Goal: Consume media (video, audio): Consume media (video, audio)

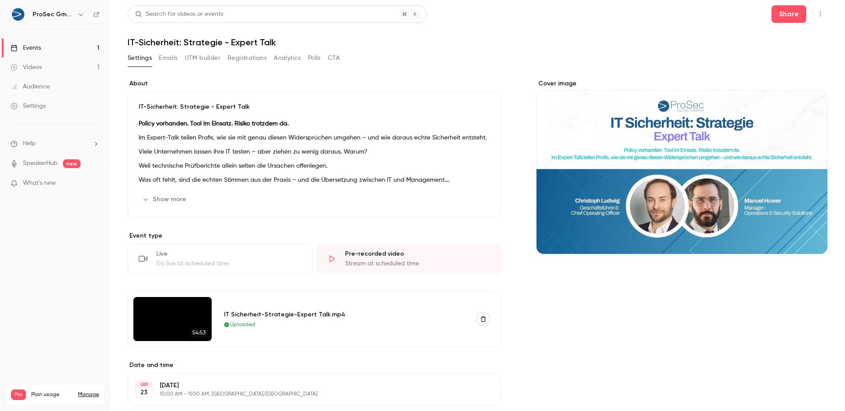
click at [242, 60] on button "Registrations" at bounding box center [247, 58] width 39 height 14
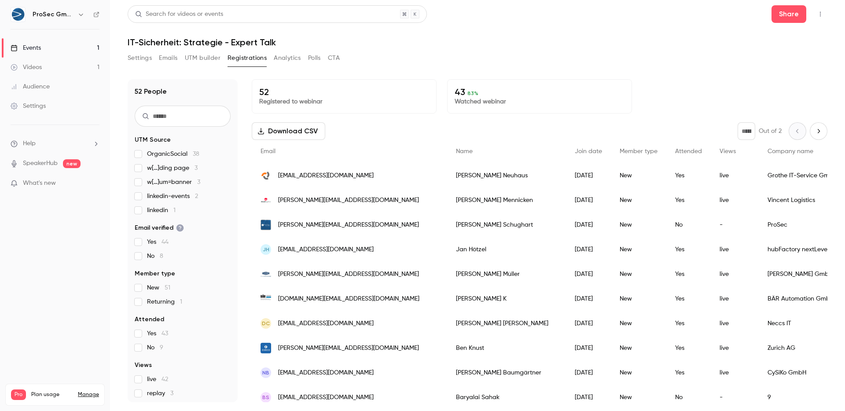
click at [283, 61] on button "Analytics" at bounding box center [287, 58] width 27 height 14
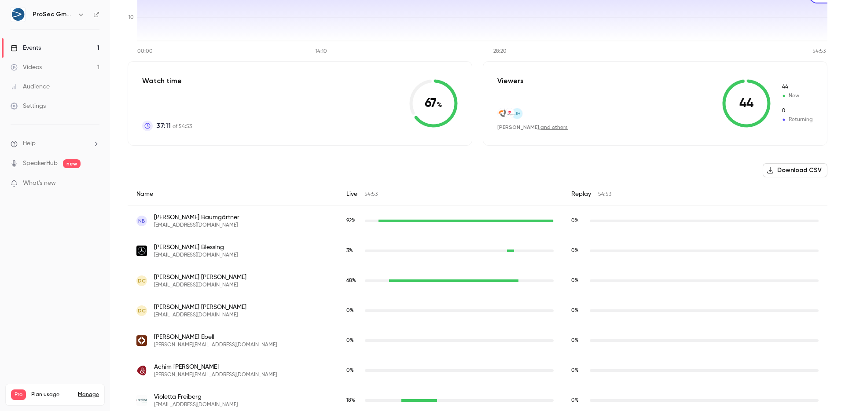
scroll to position [156, 0]
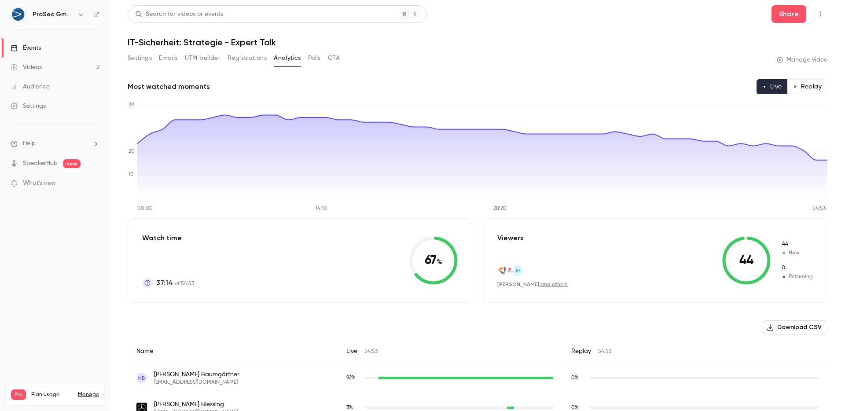
click at [317, 60] on button "Polls" at bounding box center [314, 58] width 13 height 14
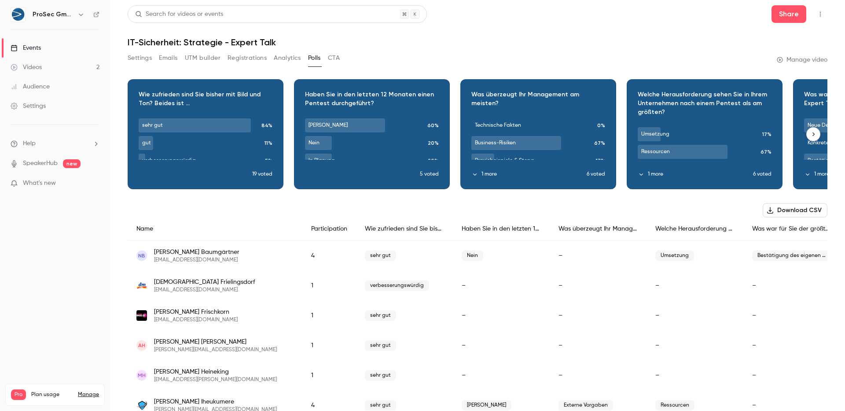
click at [213, 114] on div "Download image" at bounding box center [205, 134] width 155 height 109
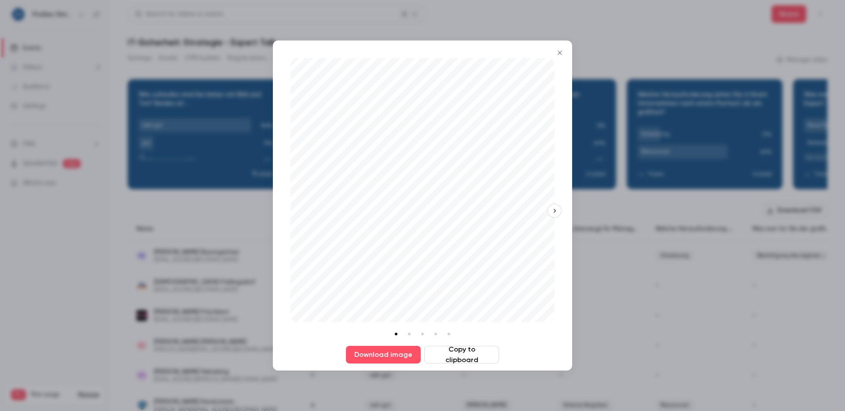
click at [257, 207] on div at bounding box center [422, 205] width 845 height 411
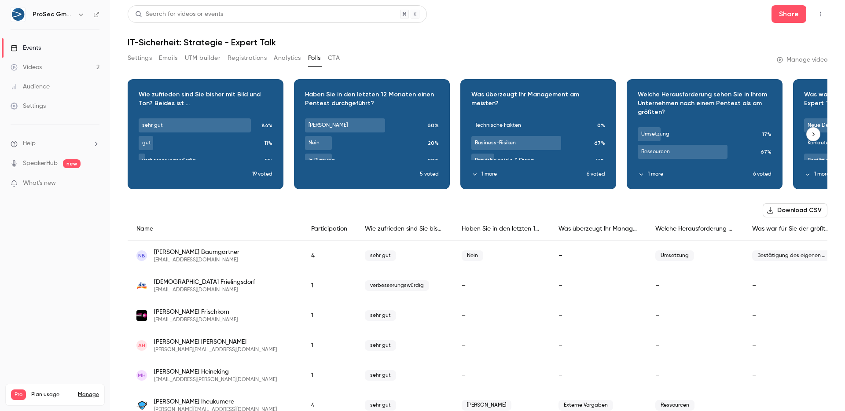
click at [311, 104] on div "Download image" at bounding box center [371, 134] width 155 height 109
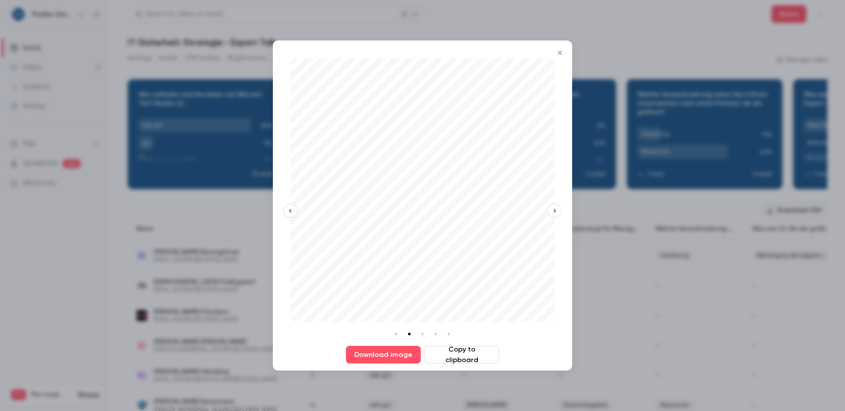
click at [558, 55] on icon "Close" at bounding box center [560, 52] width 11 height 7
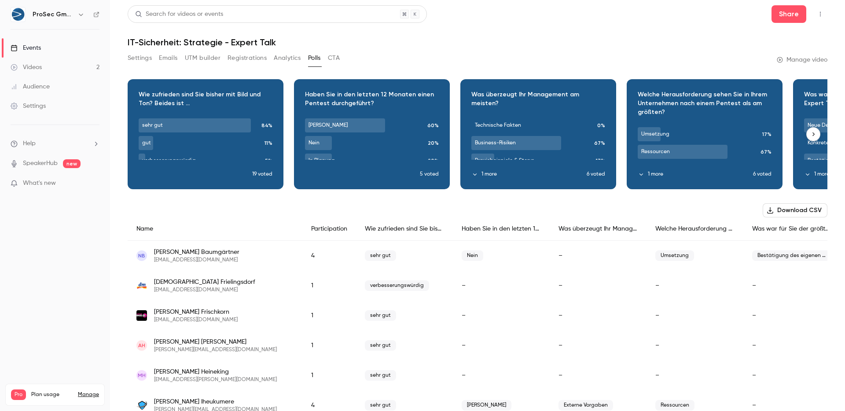
click at [370, 177] on div "Download image" at bounding box center [371, 134] width 155 height 109
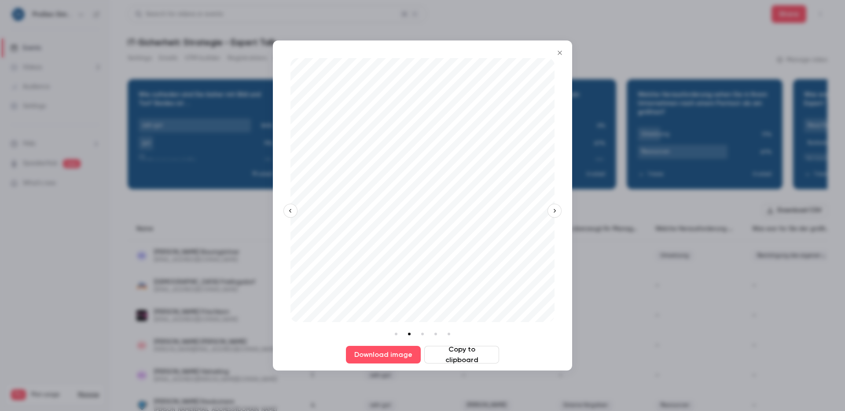
click at [557, 54] on icon "Close" at bounding box center [560, 52] width 11 height 7
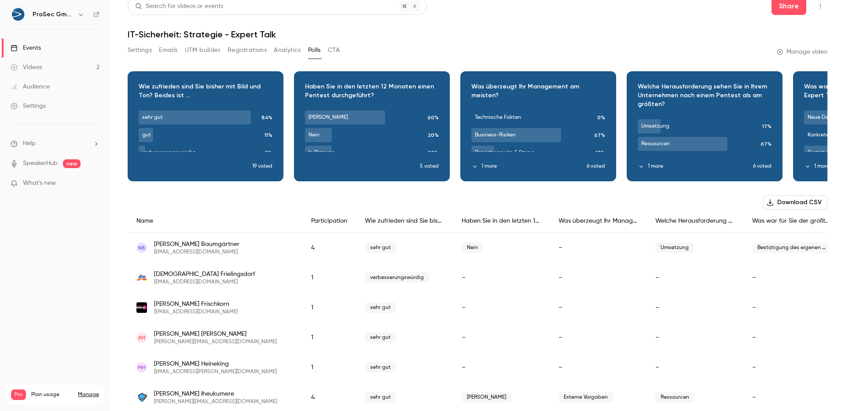
scroll to position [7, 0]
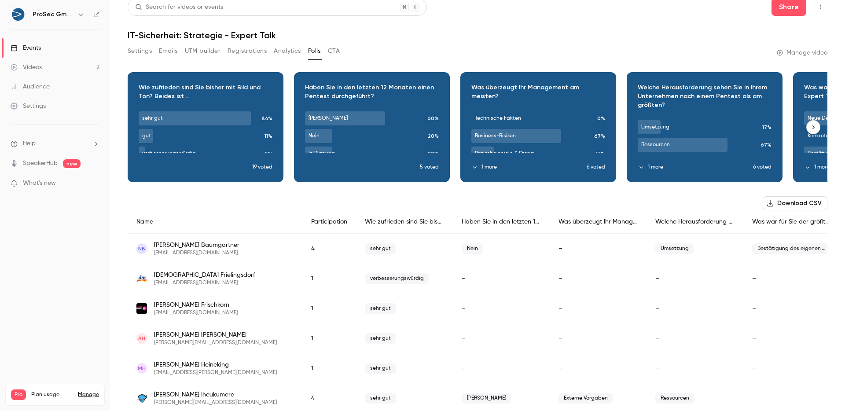
click at [563, 127] on div "Download image" at bounding box center [538, 127] width 155 height 109
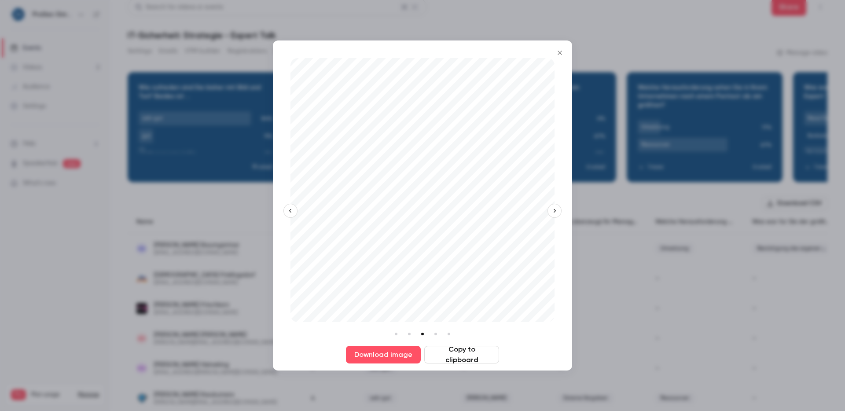
click at [560, 55] on icon "Close" at bounding box center [560, 52] width 11 height 7
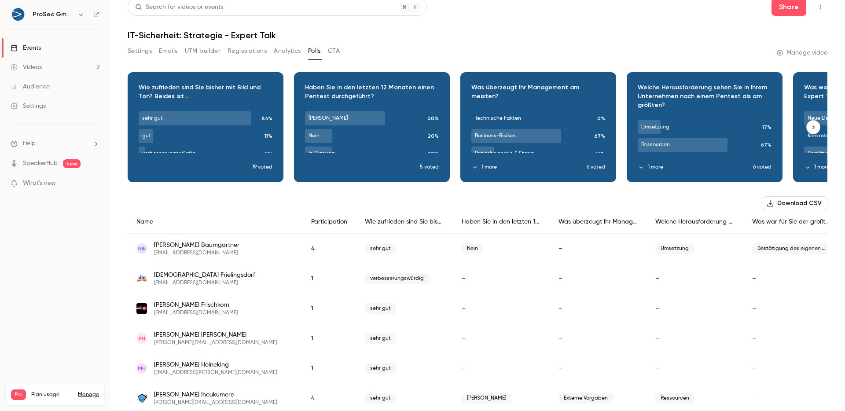
click at [587, 133] on div "Download image" at bounding box center [538, 127] width 155 height 109
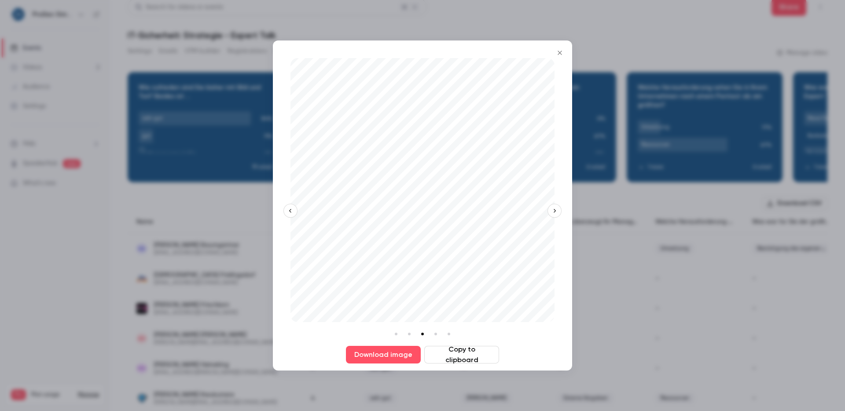
click at [562, 51] on icon "Close" at bounding box center [560, 52] width 11 height 7
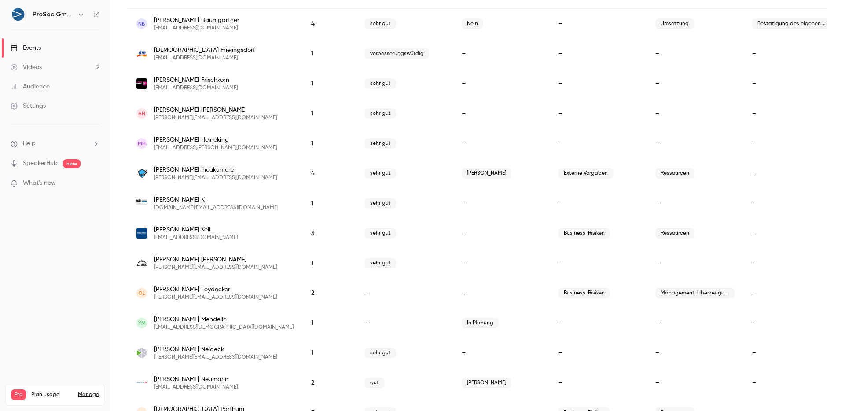
scroll to position [53, 0]
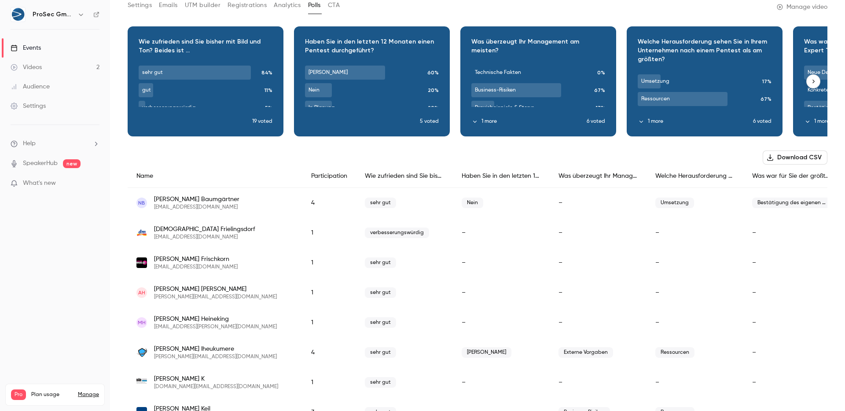
click at [566, 58] on div "Download image" at bounding box center [538, 81] width 155 height 109
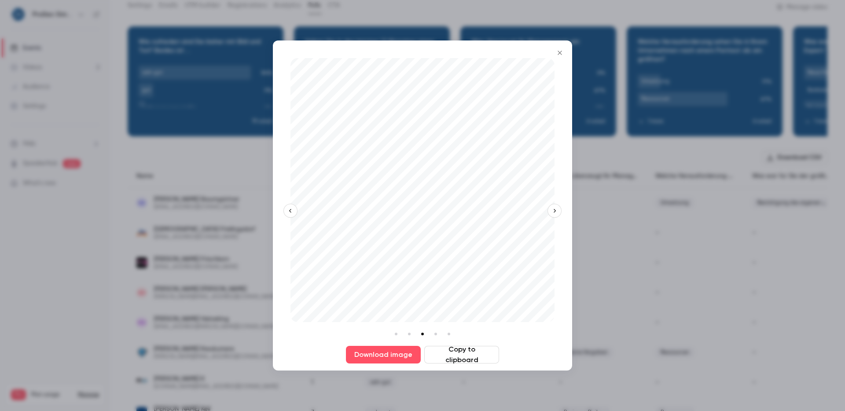
click at [553, 211] on icon "button" at bounding box center [555, 211] width 6 height 6
click at [562, 51] on icon "Close" at bounding box center [560, 52] width 11 height 7
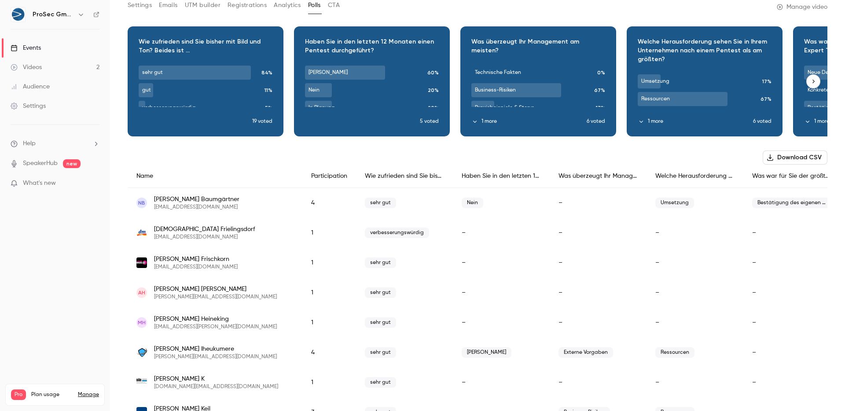
click at [675, 49] on div "Download image" at bounding box center [704, 81] width 155 height 109
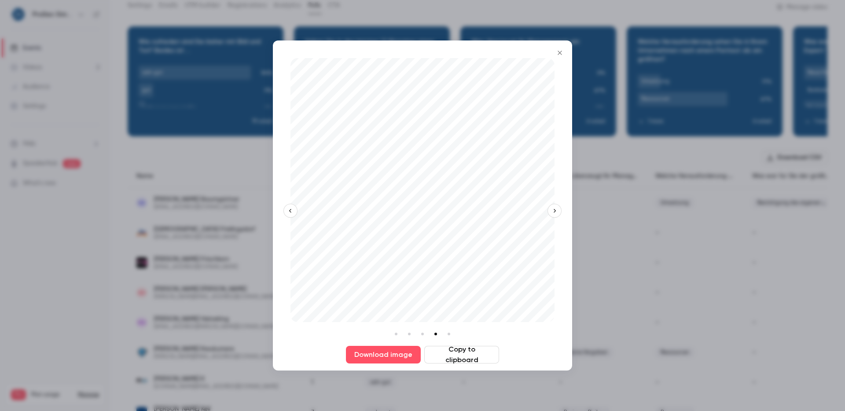
click at [555, 212] on icon "button" at bounding box center [555, 211] width 6 height 6
click at [560, 54] on icon "Close" at bounding box center [560, 52] width 11 height 7
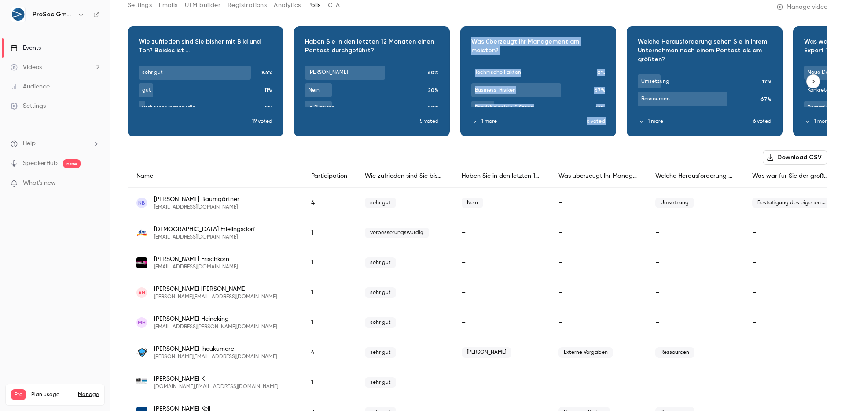
drag, startPoint x: 763, startPoint y: 99, endPoint x: 610, endPoint y: 103, distance: 153.7
click at [610, 103] on div "Download image Wie zufrieden sind Sie bisher mit Bild und Ton? Beides ist ... s…" at bounding box center [478, 81] width 700 height 110
click at [814, 83] on icon "button" at bounding box center [813, 81] width 6 height 6
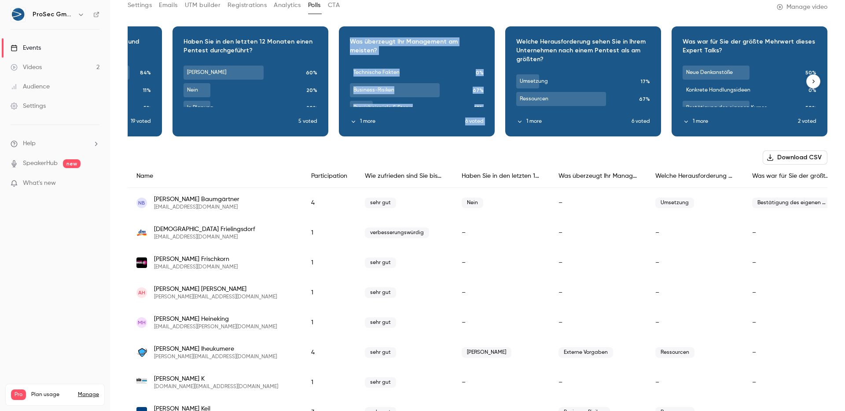
scroll to position [0, 121]
click at [814, 83] on icon "button" at bounding box center [813, 81] width 6 height 6
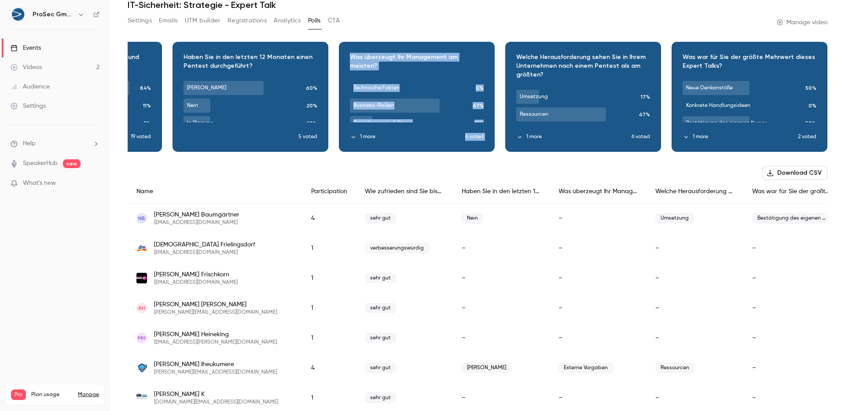
scroll to position [0, 0]
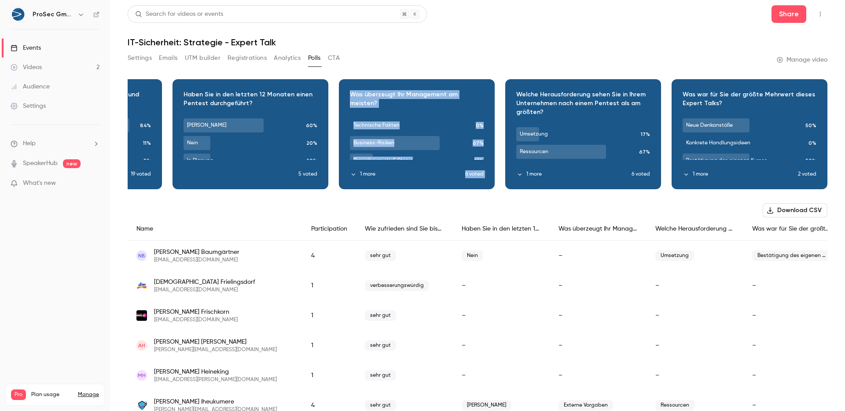
click at [335, 56] on button "CTA" at bounding box center [334, 58] width 12 height 14
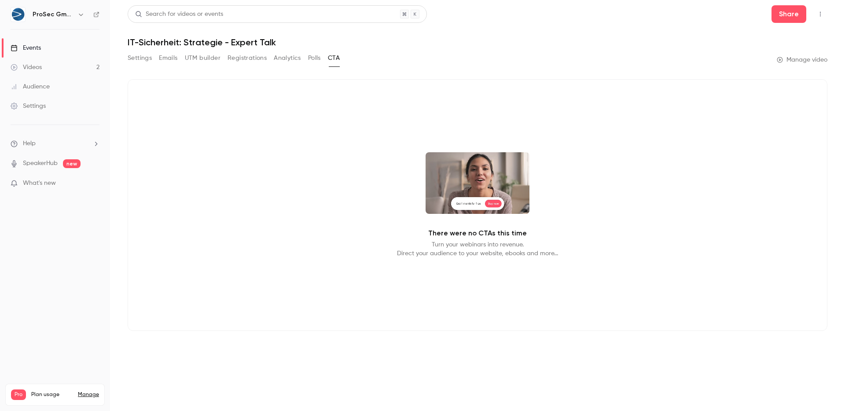
click at [316, 59] on button "Polls" at bounding box center [314, 58] width 13 height 14
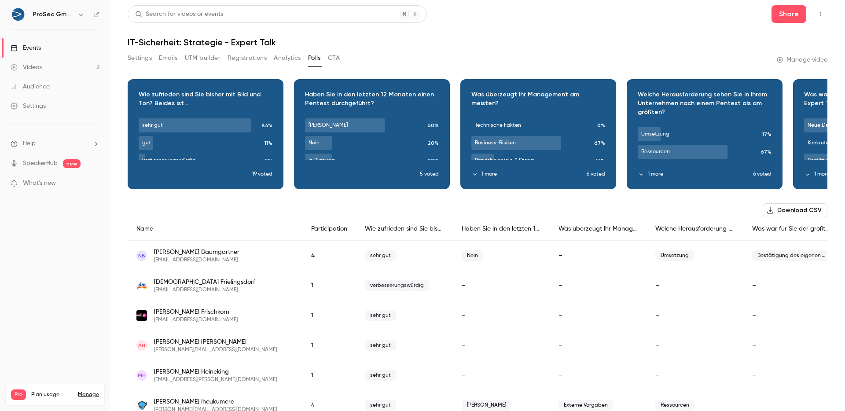
click at [141, 57] on button "Settings" at bounding box center [140, 58] width 24 height 14
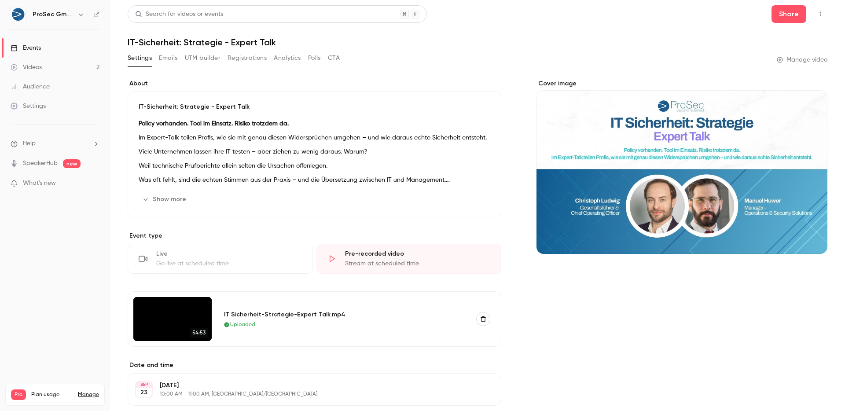
click at [170, 60] on button "Emails" at bounding box center [168, 58] width 18 height 14
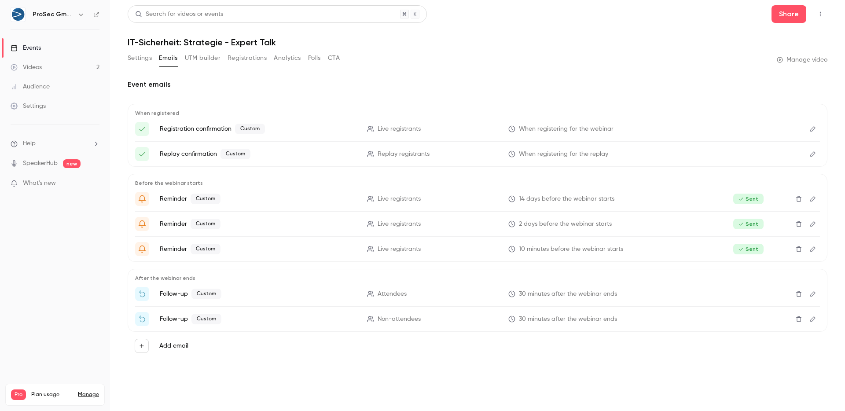
click at [246, 55] on button "Registrations" at bounding box center [247, 58] width 39 height 14
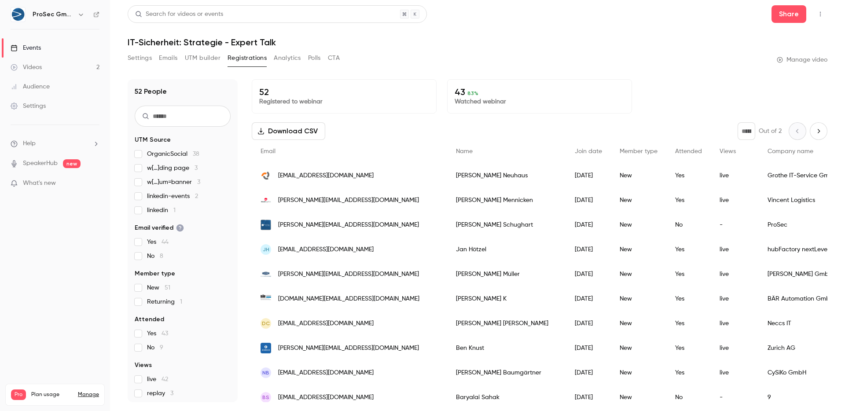
click at [39, 70] on div "Videos" at bounding box center [26, 67] width 31 height 9
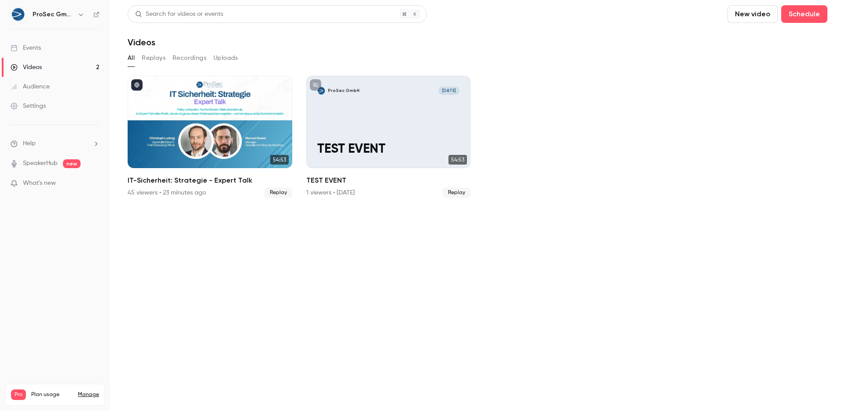
click at [158, 58] on button "Replays" at bounding box center [154, 58] width 24 height 14
click at [194, 52] on button "Recordings" at bounding box center [190, 58] width 34 height 14
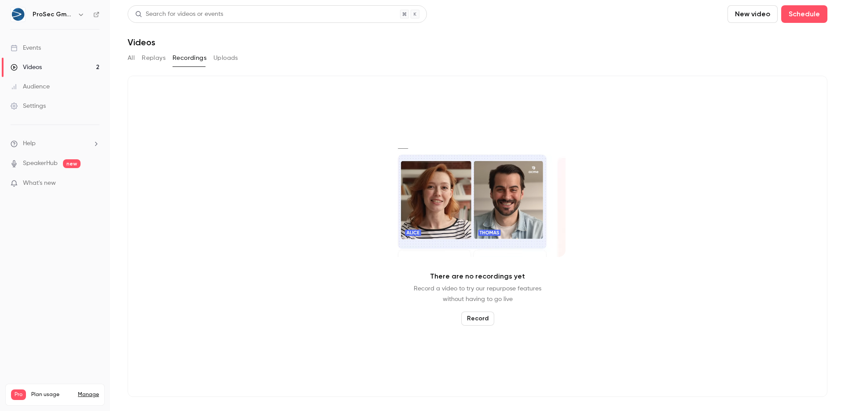
click at [231, 58] on button "Uploads" at bounding box center [225, 58] width 25 height 14
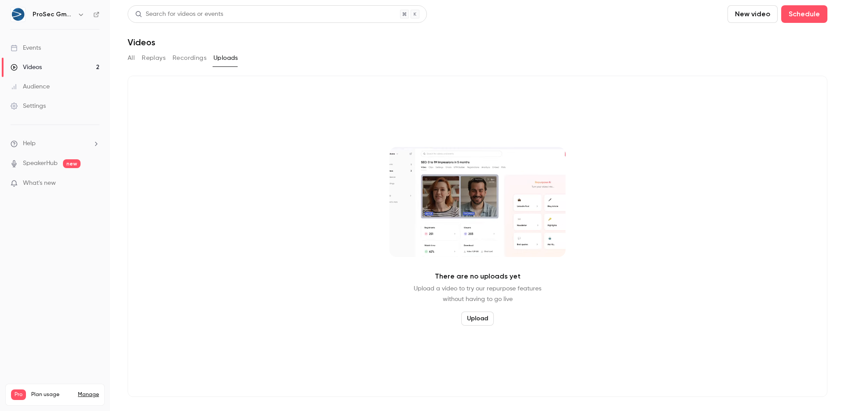
click at [197, 57] on button "Recordings" at bounding box center [190, 58] width 34 height 14
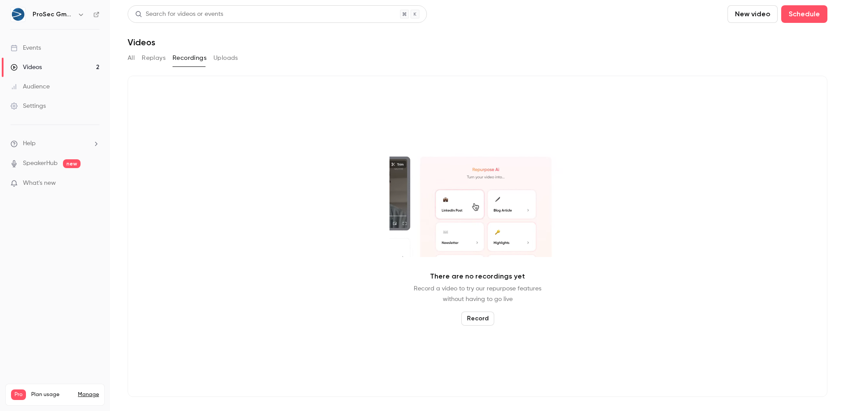
click at [129, 56] on button "All" at bounding box center [131, 58] width 7 height 14
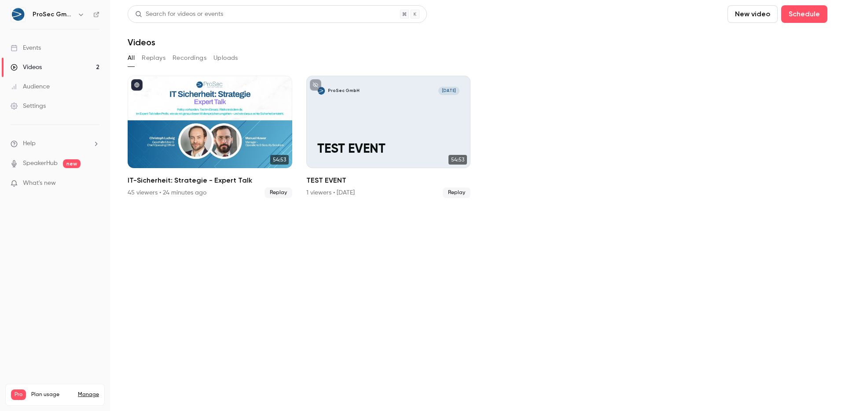
click at [51, 103] on link "Settings" at bounding box center [55, 105] width 110 height 19
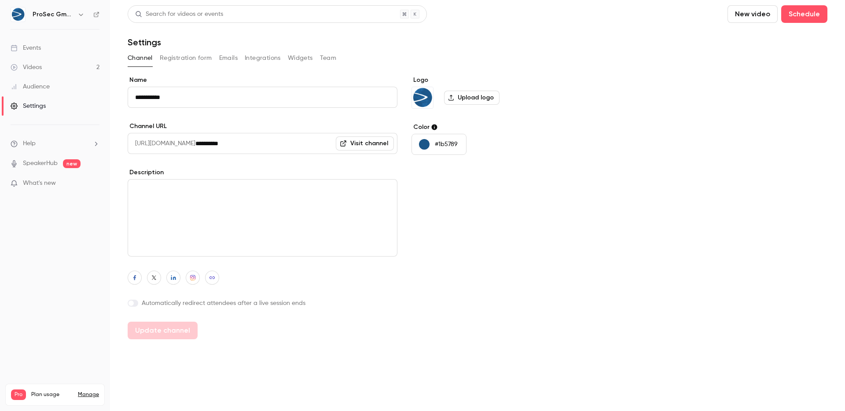
click at [42, 61] on link "Videos 2" at bounding box center [55, 67] width 110 height 19
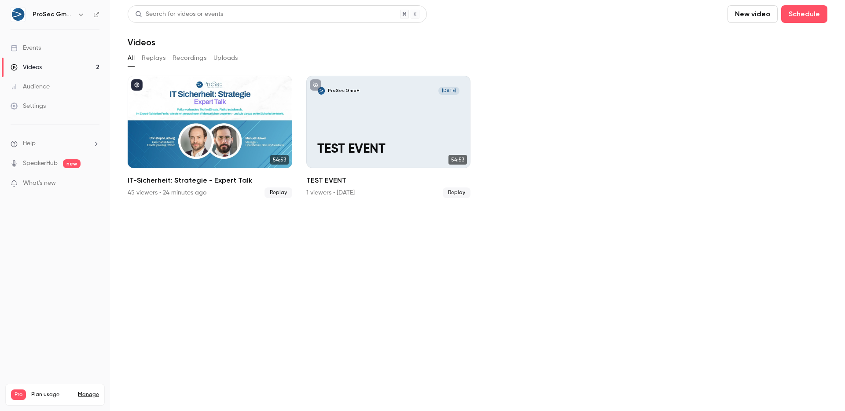
click at [42, 45] on link "Events" at bounding box center [55, 47] width 110 height 19
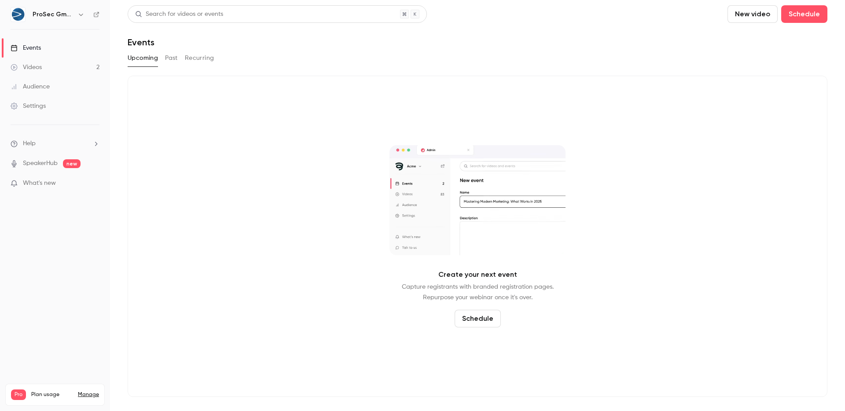
click at [173, 60] on button "Past" at bounding box center [171, 58] width 13 height 14
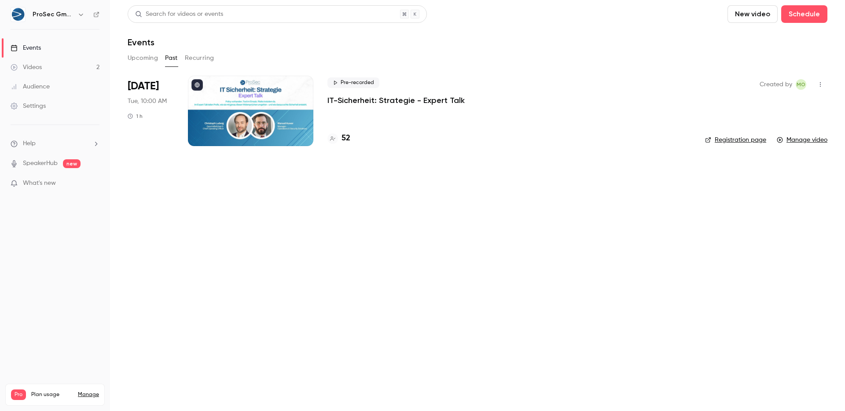
click at [363, 94] on div "Pre-recorded IT-Sicherheit: Strategie - Expert Talk" at bounding box center [509, 91] width 364 height 28
click at [193, 60] on button "Recurring" at bounding box center [199, 58] width 29 height 14
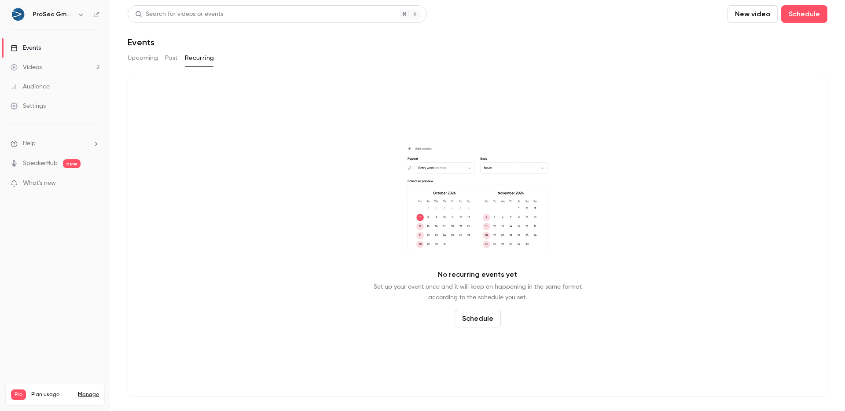
click at [173, 57] on button "Past" at bounding box center [171, 58] width 13 height 14
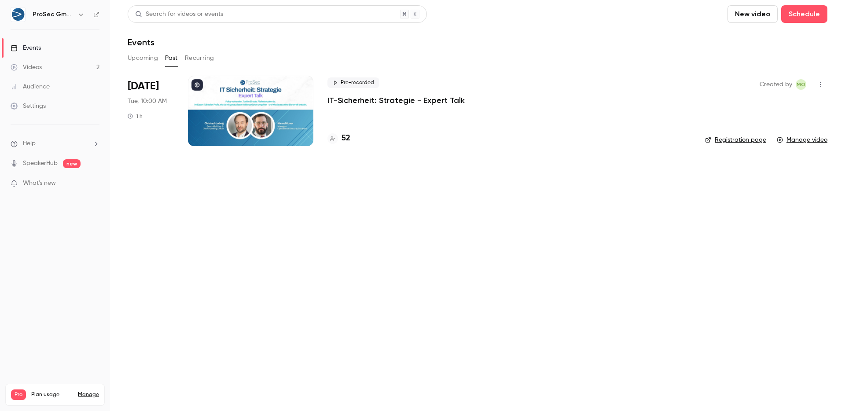
click at [344, 140] on h4 "52" at bounding box center [346, 138] width 9 height 12
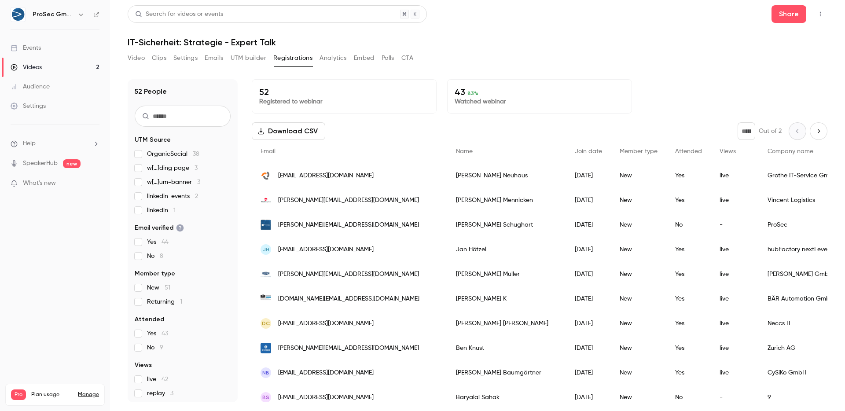
click at [162, 59] on button "Clips" at bounding box center [159, 58] width 15 height 14
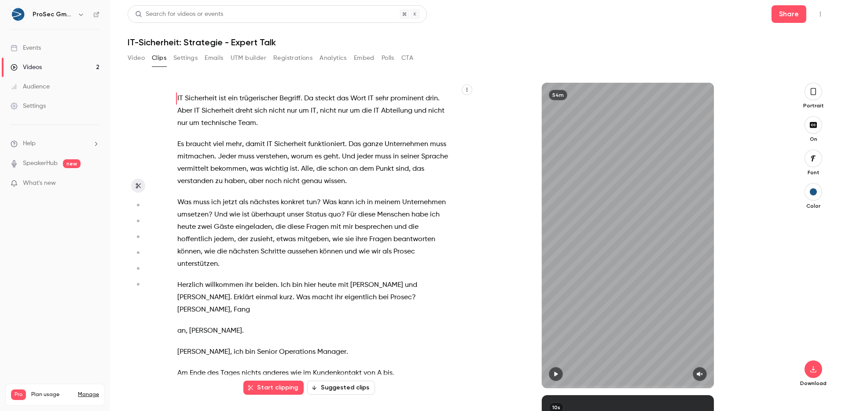
click at [610, 285] on div "54m" at bounding box center [628, 235] width 172 height 305
click at [553, 379] on button "button" at bounding box center [556, 374] width 14 height 14
type input "***"
